Goal: Task Accomplishment & Management: Use online tool/utility

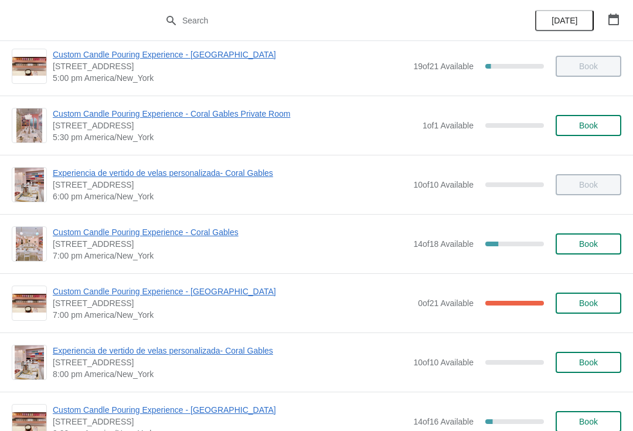
scroll to position [606, 0]
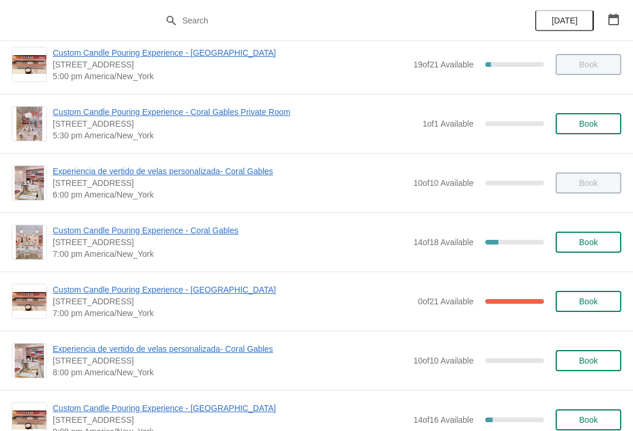
click at [220, 234] on span "Custom Candle Pouring Experience - Coral Gables" at bounding box center [230, 231] width 355 height 12
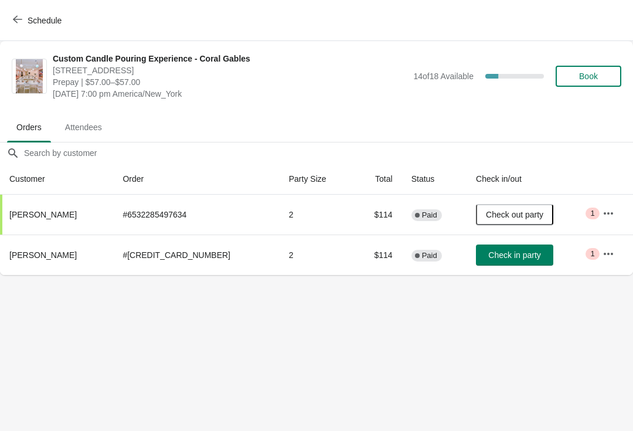
click at [603, 254] on icon "button" at bounding box center [609, 254] width 12 height 12
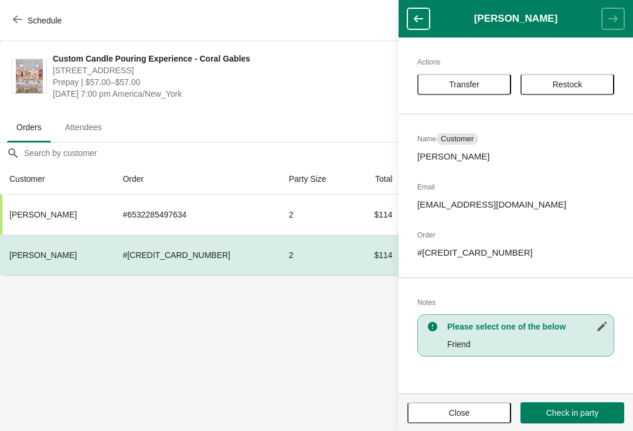
click at [212, 372] on body "Schedule Custom Candle Pouring Experience - Coral Gables [STREET_ADDRESS] Prepa…" at bounding box center [316, 215] width 633 height 431
click at [454, 408] on span "Close" at bounding box center [459, 412] width 21 height 9
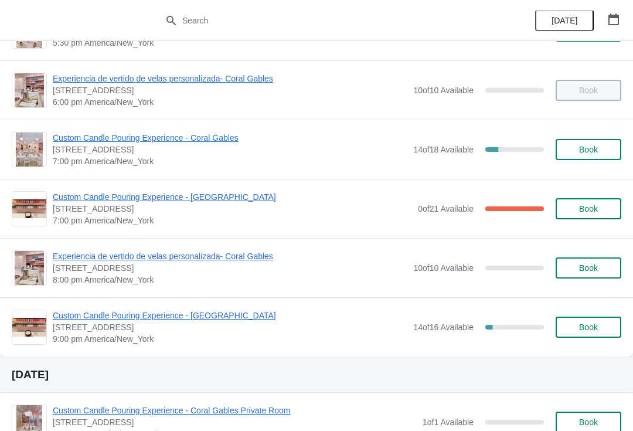
scroll to position [703, 0]
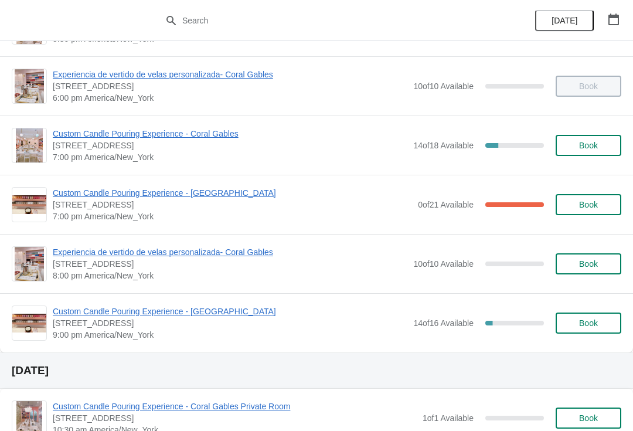
click at [184, 119] on div "Custom Candle Pouring Experience - Coral Gables 154 Giralda Avenue, Coral Gable…" at bounding box center [316, 145] width 633 height 59
click at [85, 137] on span "Custom Candle Pouring Experience - Coral Gables" at bounding box center [230, 134] width 355 height 12
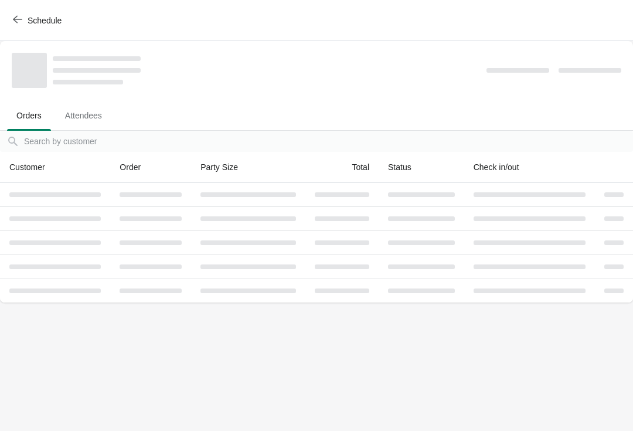
scroll to position [0, 0]
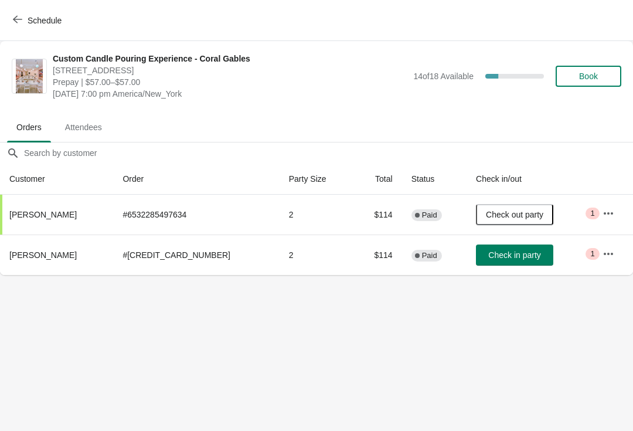
click at [604, 263] on button "button" at bounding box center [608, 253] width 21 height 21
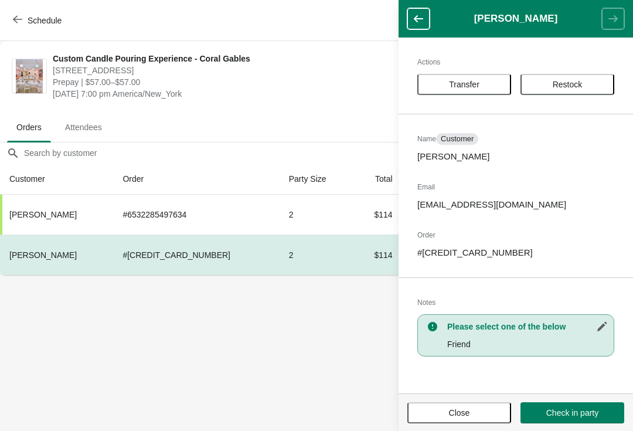
click at [569, 82] on span "Restock" at bounding box center [568, 84] width 30 height 9
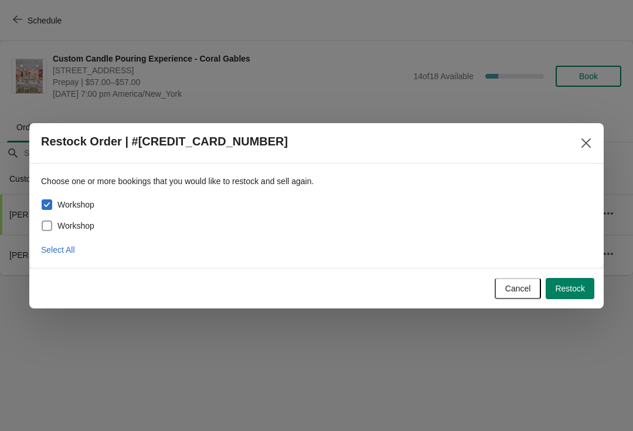
click at [85, 227] on span "Workshop" at bounding box center [75, 226] width 37 height 12
click at [42, 221] on input "Workshop" at bounding box center [42, 220] width 1 height 1
checkbox input "true"
click at [582, 289] on span "Restock" at bounding box center [570, 288] width 30 height 9
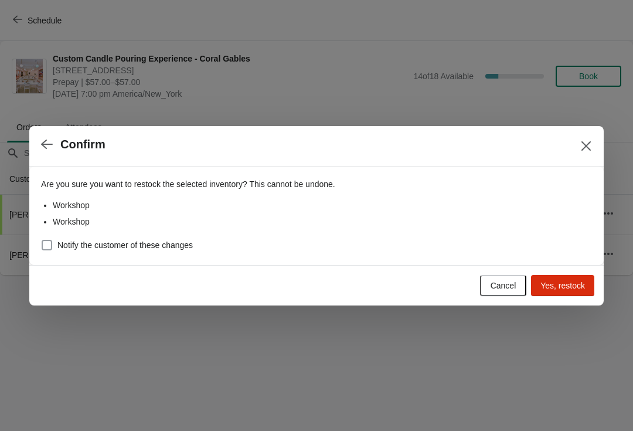
click at [160, 245] on span "Notify the customer of these changes" at bounding box center [124, 245] width 135 height 12
click at [42, 240] on input "Notify the customer of these changes" at bounding box center [42, 240] width 1 height 1
checkbox input "true"
click at [572, 276] on button "Yes, restock" at bounding box center [562, 285] width 63 height 21
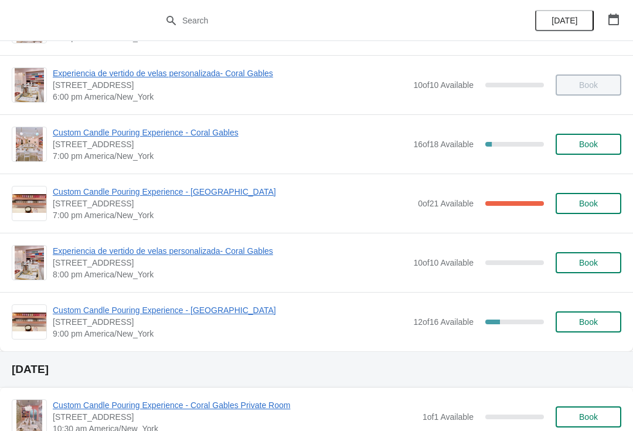
scroll to position [707, 0]
